Goal: Communication & Community: Connect with others

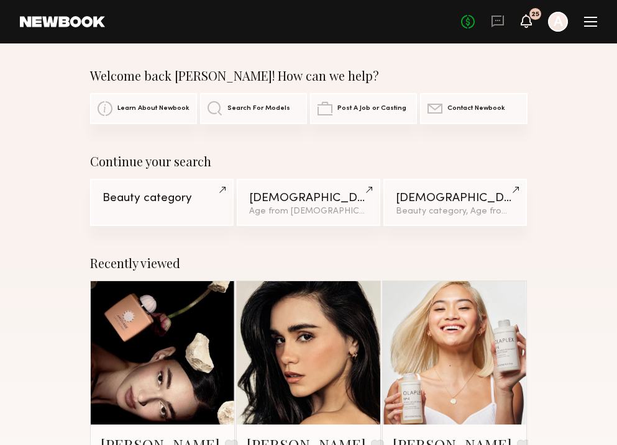
click at [530, 20] on icon at bounding box center [525, 21] width 11 height 14
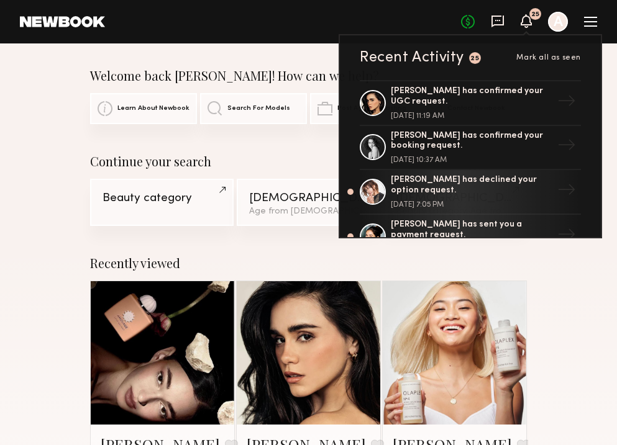
click at [499, 16] on icon at bounding box center [497, 22] width 12 height 12
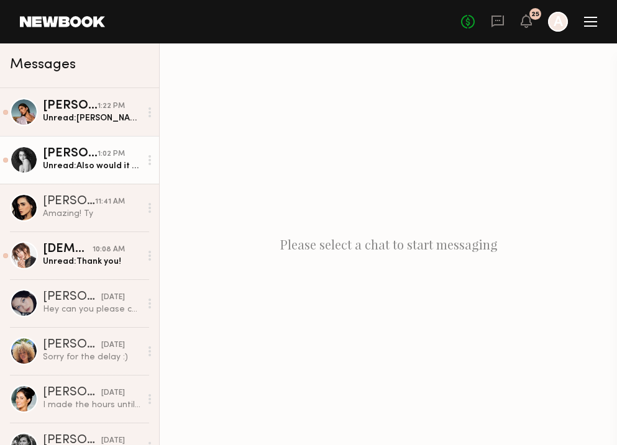
click at [94, 158] on div "[PERSON_NAME]" at bounding box center [70, 154] width 55 height 12
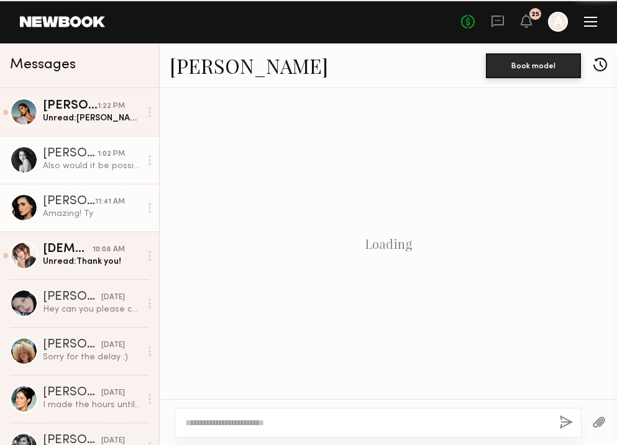
scroll to position [432, 0]
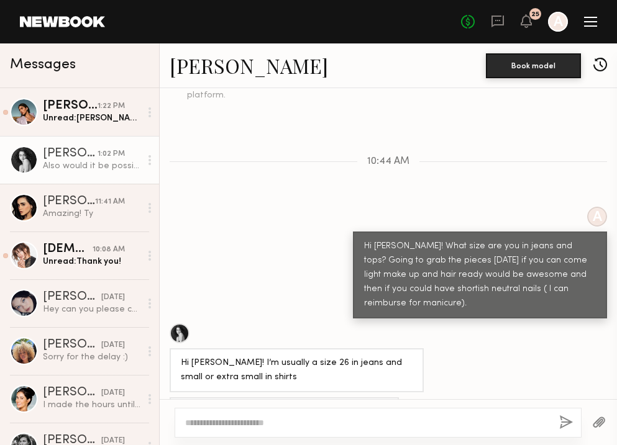
click at [311, 419] on textarea at bounding box center [367, 423] width 364 height 12
type textarea "**********"
click at [569, 423] on button "button" at bounding box center [566, 423] width 14 height 16
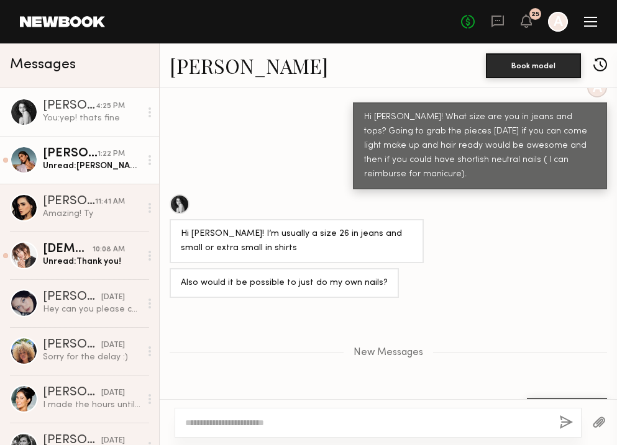
click at [104, 166] on div "Unread: [PERSON_NAME], hope all is well! Sorry for the delayed responsez Just s…" at bounding box center [91, 166] width 97 height 12
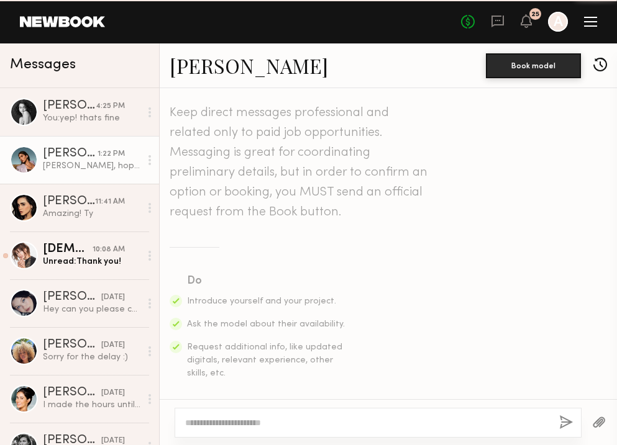
scroll to position [540, 0]
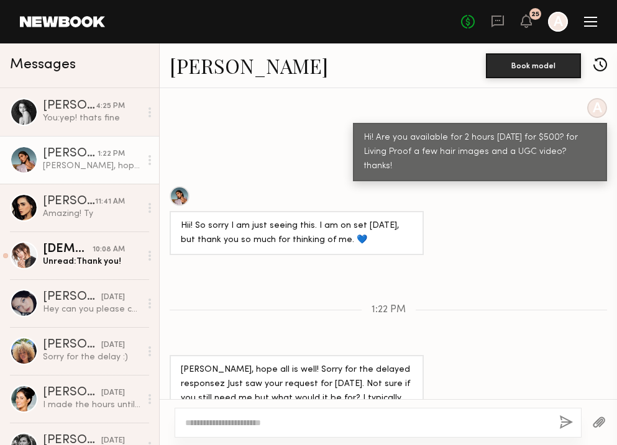
click at [206, 76] on link "[PERSON_NAME]" at bounding box center [249, 65] width 158 height 27
